Goal: Task Accomplishment & Management: Use online tool/utility

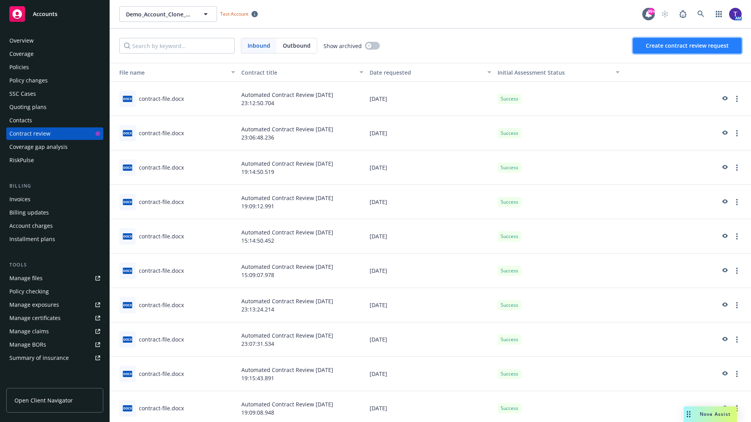
click at [688, 46] on span "Create contract review request" at bounding box center [687, 45] width 83 height 7
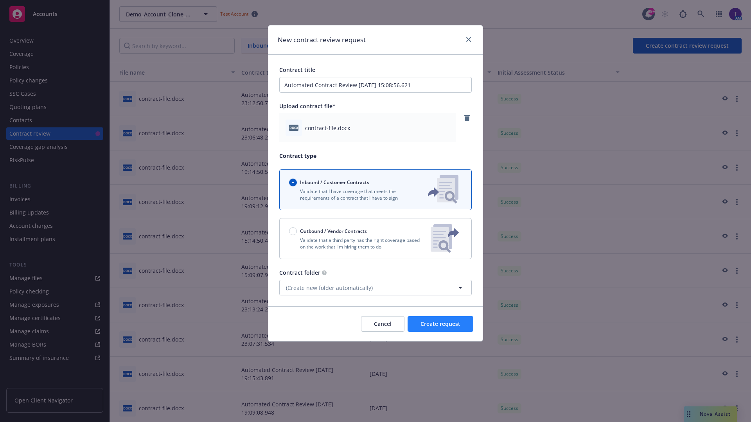
type input "Automated Contract Review 09-23-2025 15:08:56.621"
click at [440, 324] on span "Create request" at bounding box center [440, 323] width 40 height 7
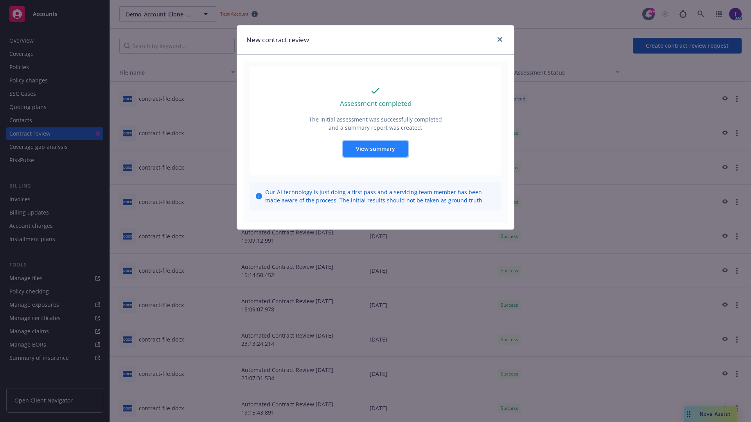
click at [375, 149] on span "View summary" at bounding box center [375, 148] width 39 height 7
